Goal: Information Seeking & Learning: Learn about a topic

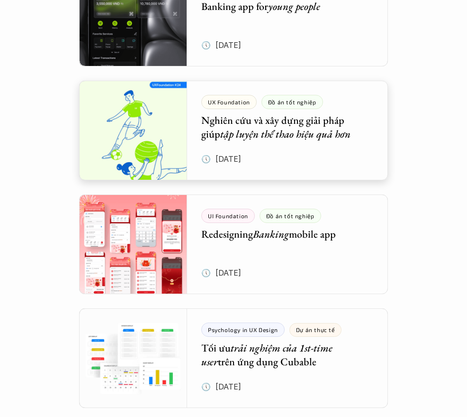
scroll to position [1517, 0]
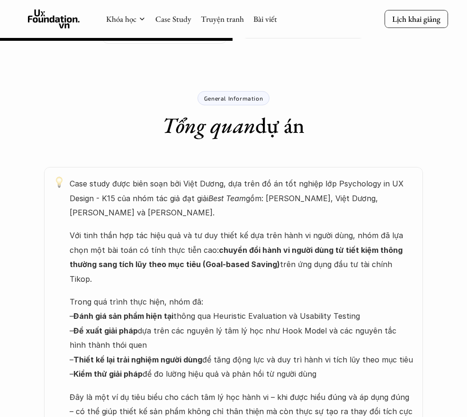
scroll to position [616, 0]
click at [52, 248] on div "Case study được biên soạn bởi Việt Dương, dựa trên đồ án tốt nghiệp lớp Psychol…" at bounding box center [233, 391] width 379 height 448
drag, startPoint x: 66, startPoint y: 91, endPoint x: -36, endPoint y: 96, distance: 102.1
click at [0, 96] on html "Psychology in UX Design Đồ án tốt nghiệp Chuyển đổi từ tích lũy thông thường sa…" at bounding box center [233, 404] width 467 height 2040
click at [62, 262] on div "Case study được biên soạn bởi Việt Dương, dựa trên đồ án tốt nghiệp lớp Psychol…" at bounding box center [233, 391] width 379 height 448
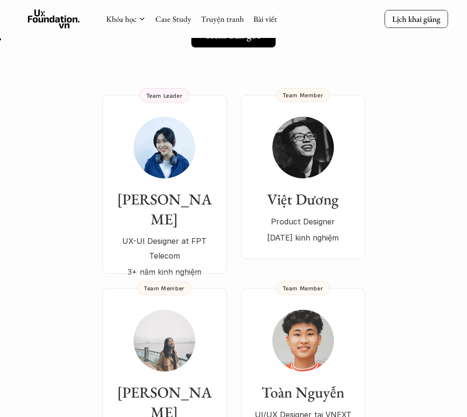
scroll to position [0, 0]
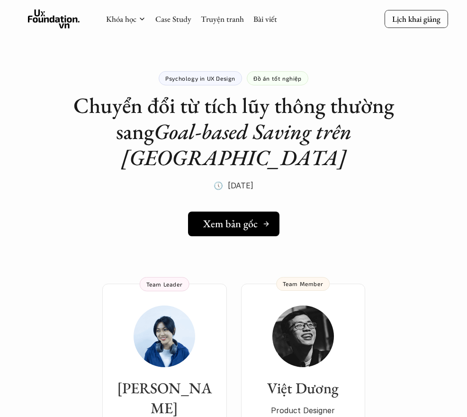
click at [223, 211] on link "Xem bản gốc" at bounding box center [233, 223] width 91 height 25
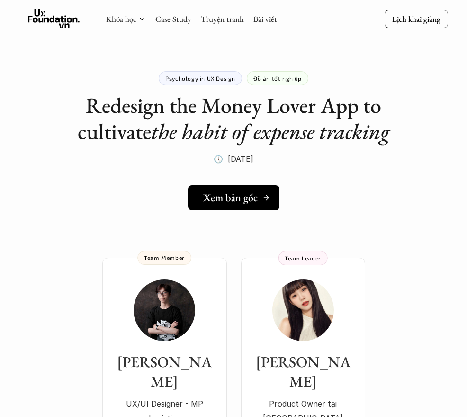
click at [259, 200] on div "Xem bản gốc" at bounding box center [236, 197] width 67 height 12
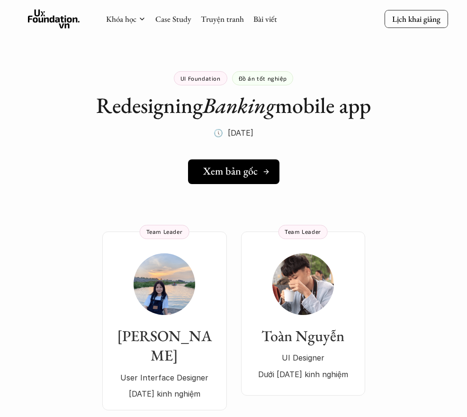
click at [233, 165] on h5 "Xem bản gốc" at bounding box center [230, 171] width 55 height 12
